Goal: Task Accomplishment & Management: Manage account settings

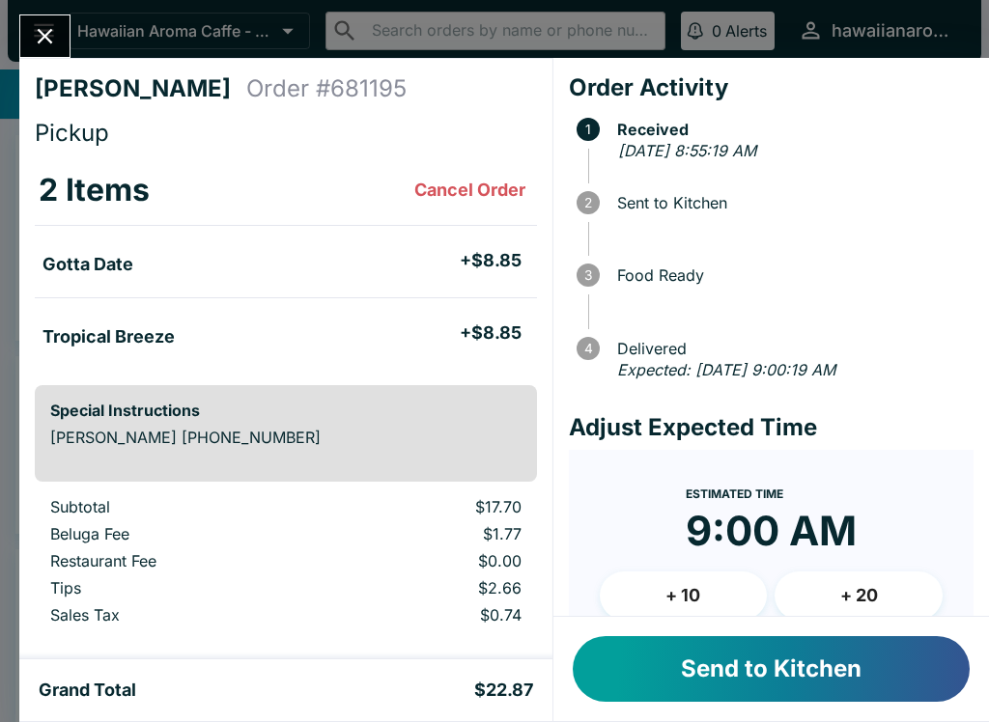
click at [803, 669] on button "Send to Kitchen" at bounding box center [771, 669] width 397 height 66
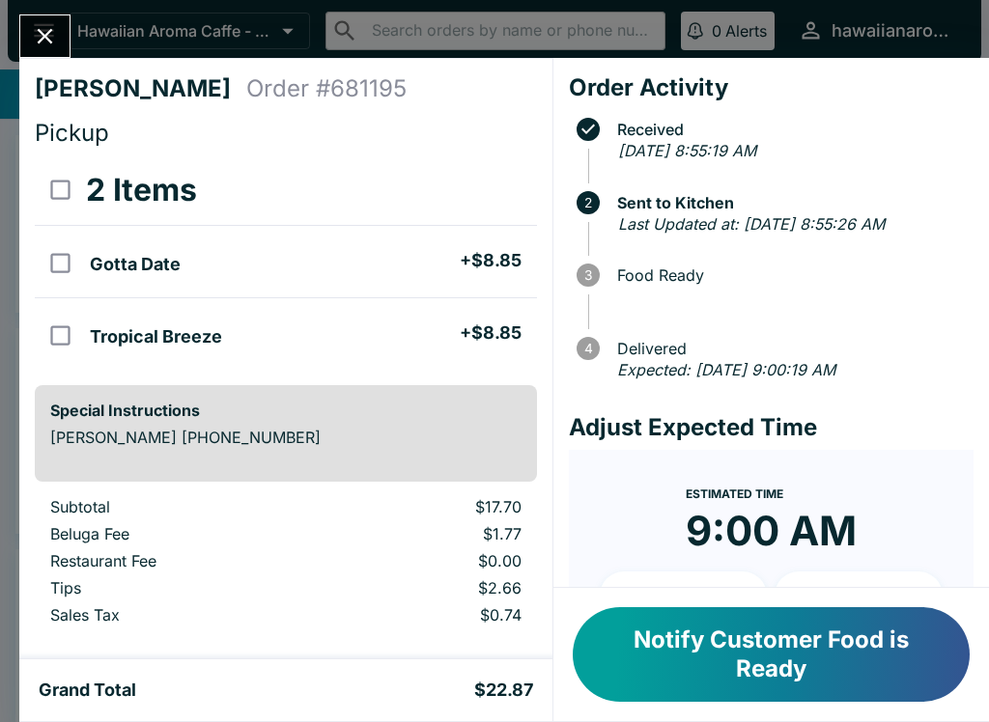
click at [895, 641] on button "Notify Customer Food is Ready" at bounding box center [771, 655] width 397 height 95
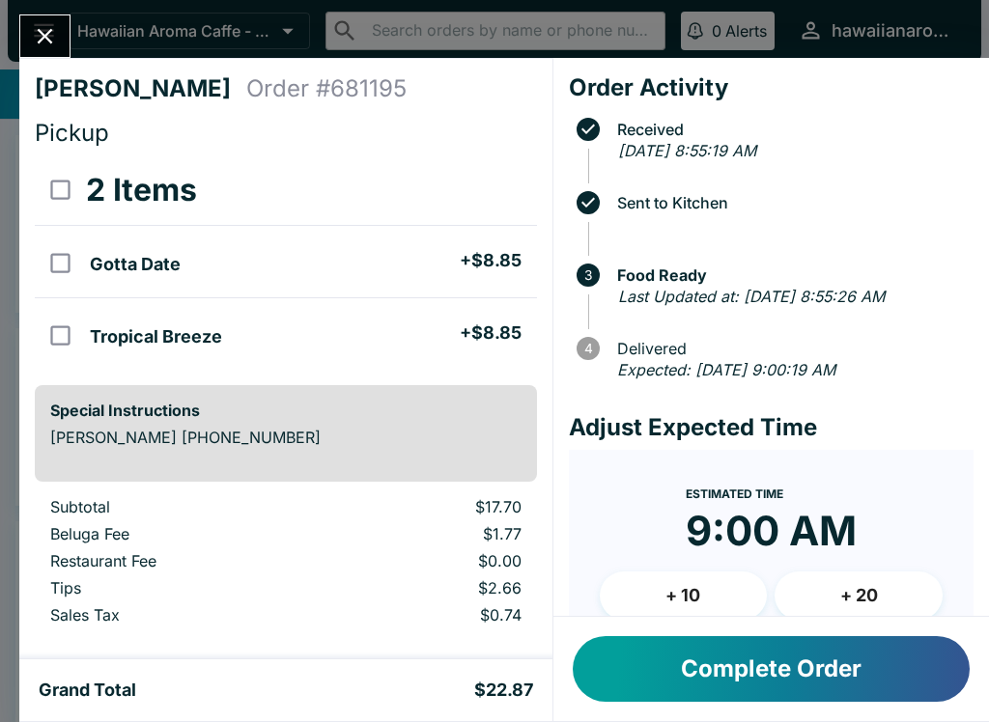
click at [894, 641] on button "Complete Order" at bounding box center [771, 669] width 397 height 66
click at [926, 657] on button "Complete Order" at bounding box center [771, 669] width 397 height 66
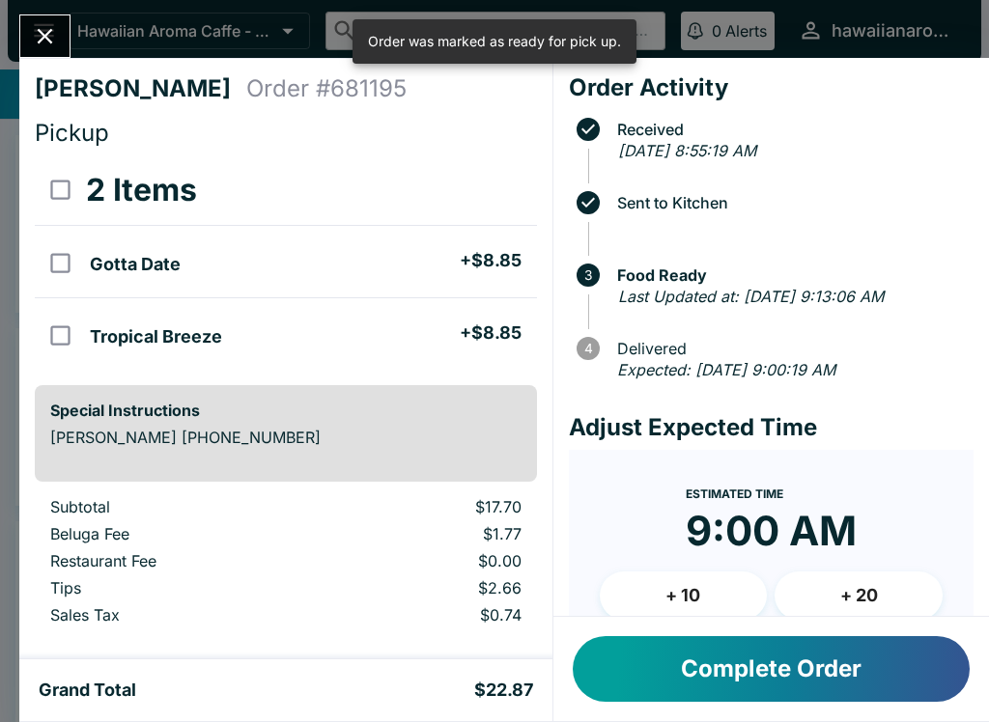
click at [926, 657] on button "Complete Order" at bounding box center [771, 669] width 397 height 66
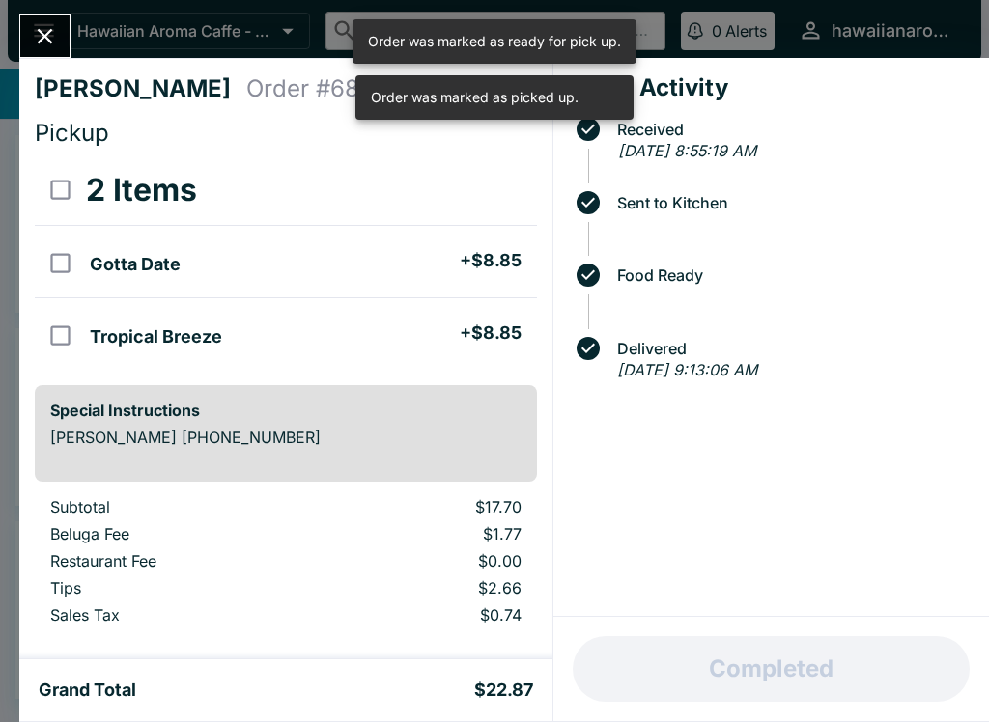
click at [66, 24] on button "Close" at bounding box center [44, 36] width 49 height 42
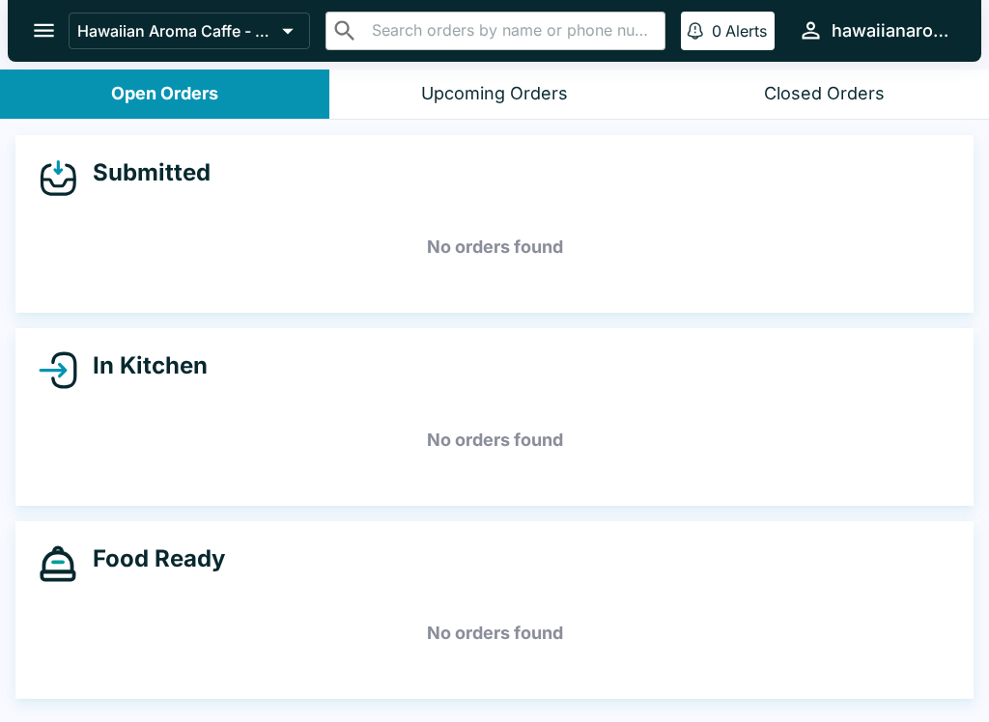
click at [61, 12] on button "open drawer" at bounding box center [43, 30] width 49 height 49
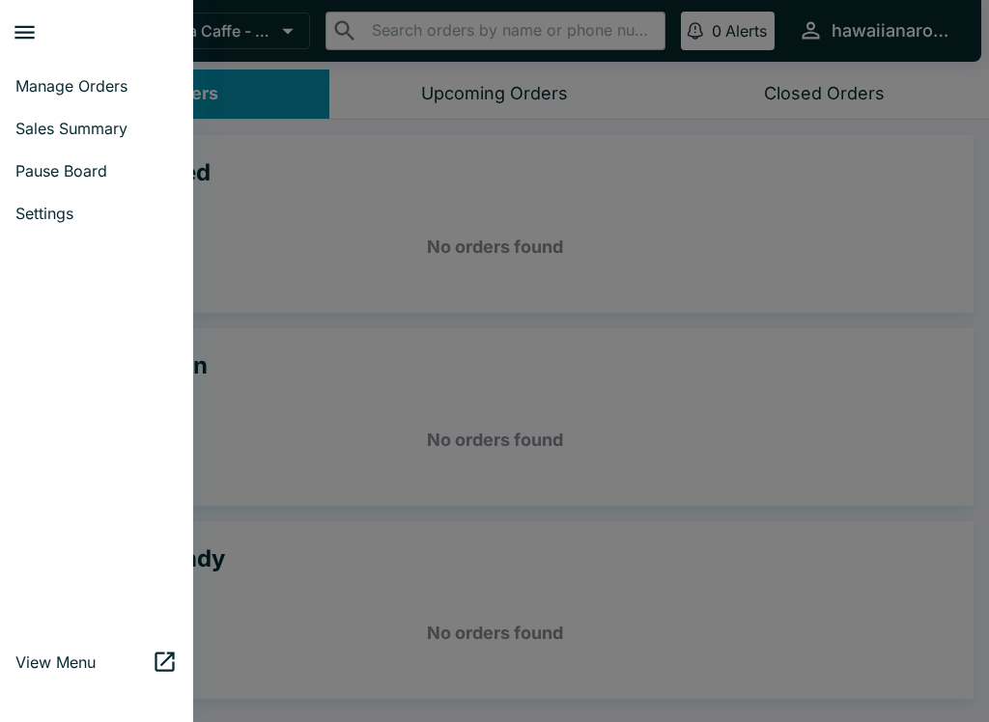
click at [118, 119] on span "Sales Summary" at bounding box center [96, 128] width 162 height 19
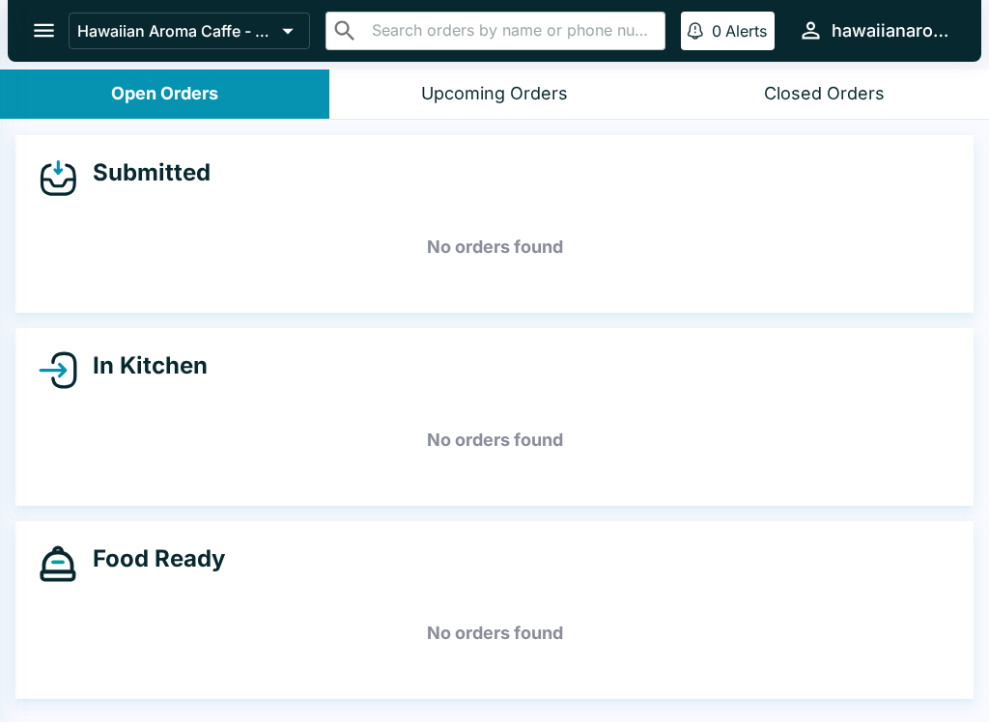
select select "03:00"
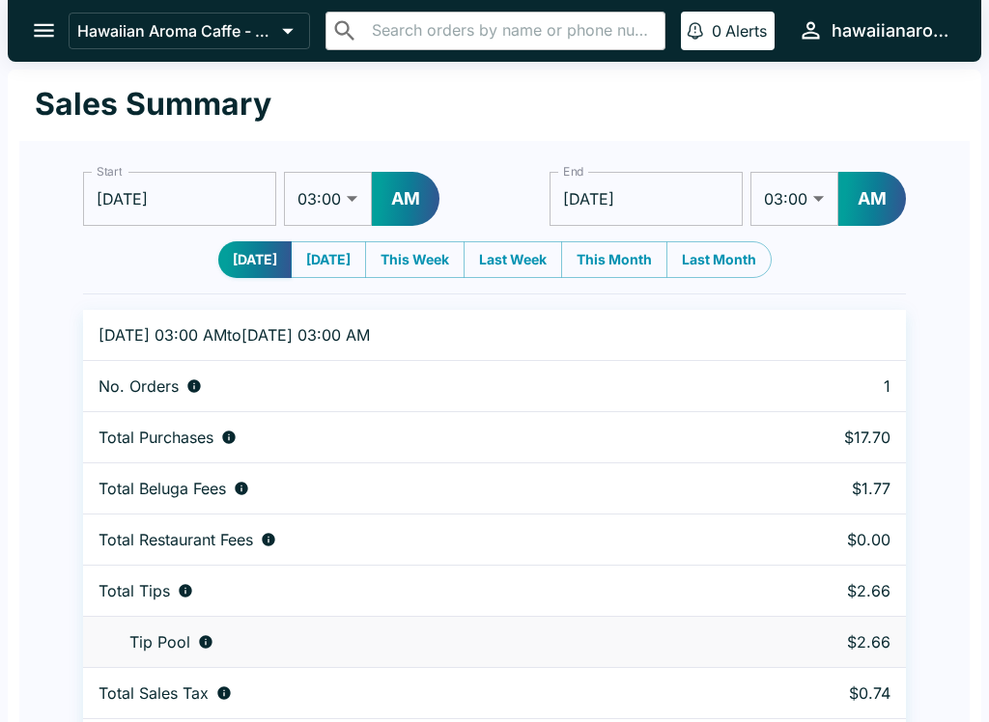
click at [43, 16] on button "open drawer" at bounding box center [43, 30] width 49 height 49
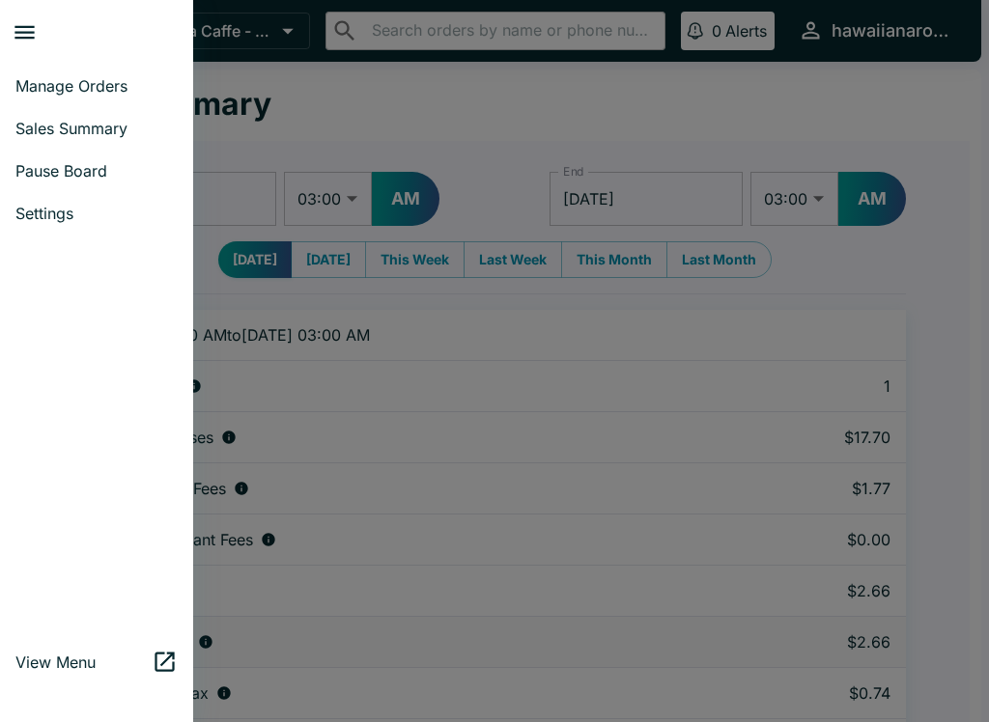
click at [117, 84] on span "Manage Orders" at bounding box center [96, 85] width 162 height 19
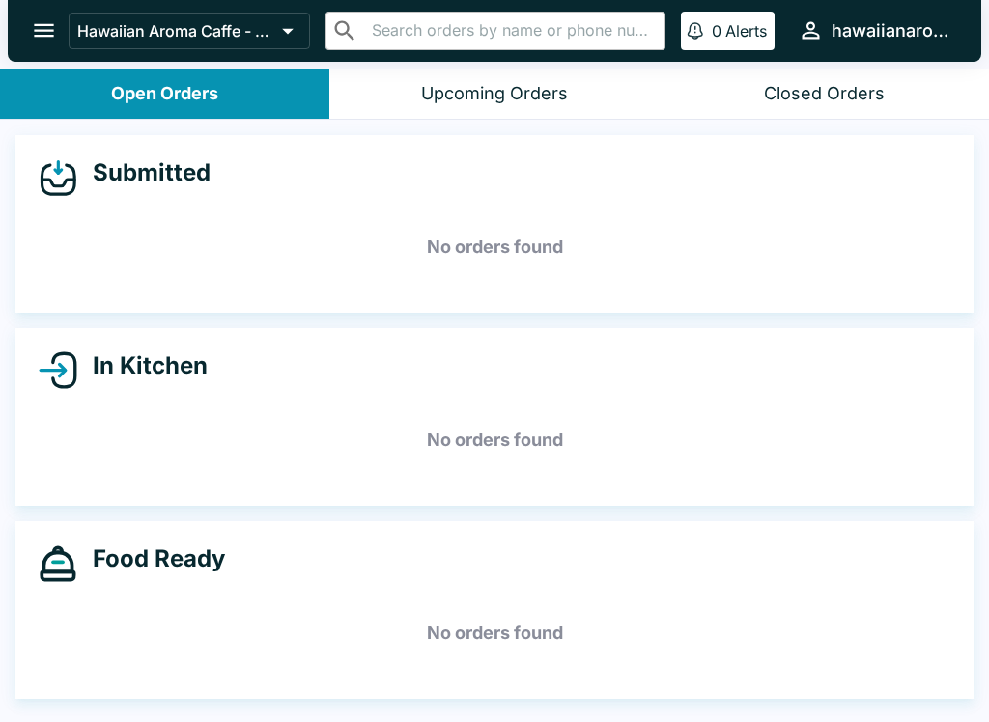
click at [560, 451] on h5 "No orders found" at bounding box center [495, 441] width 912 height 70
click at [547, 676] on div "Food Ready No orders found" at bounding box center [494, 611] width 958 height 178
click at [797, 87] on div "Closed Orders" at bounding box center [824, 94] width 121 height 22
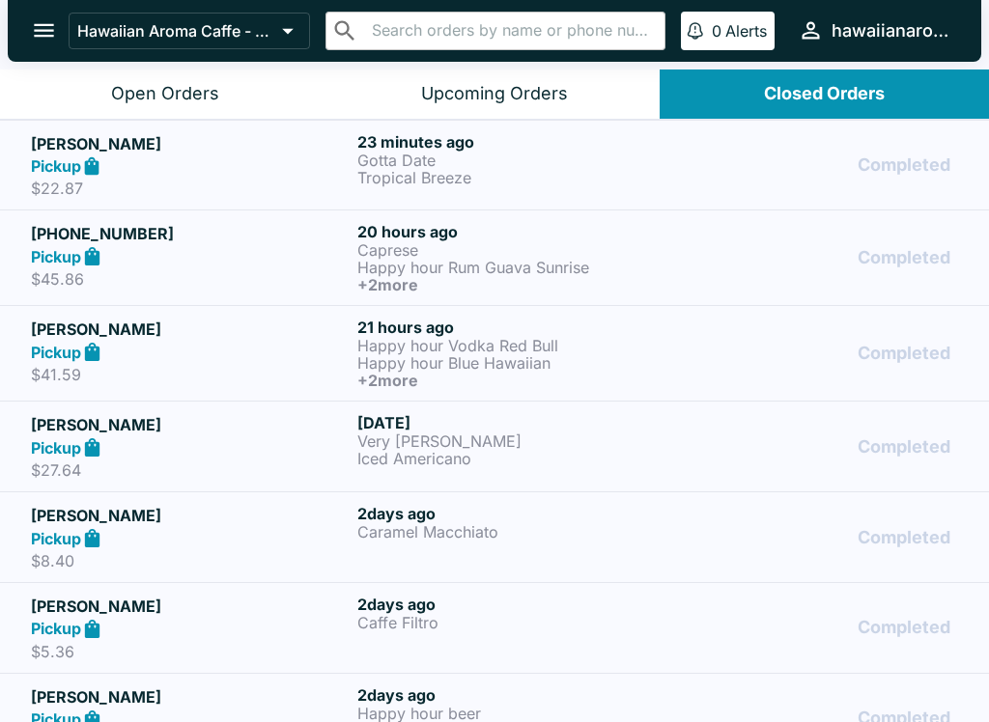
click at [729, 176] on div "Completed" at bounding box center [821, 165] width 273 height 67
